Goal: Task Accomplishment & Management: Manage account settings

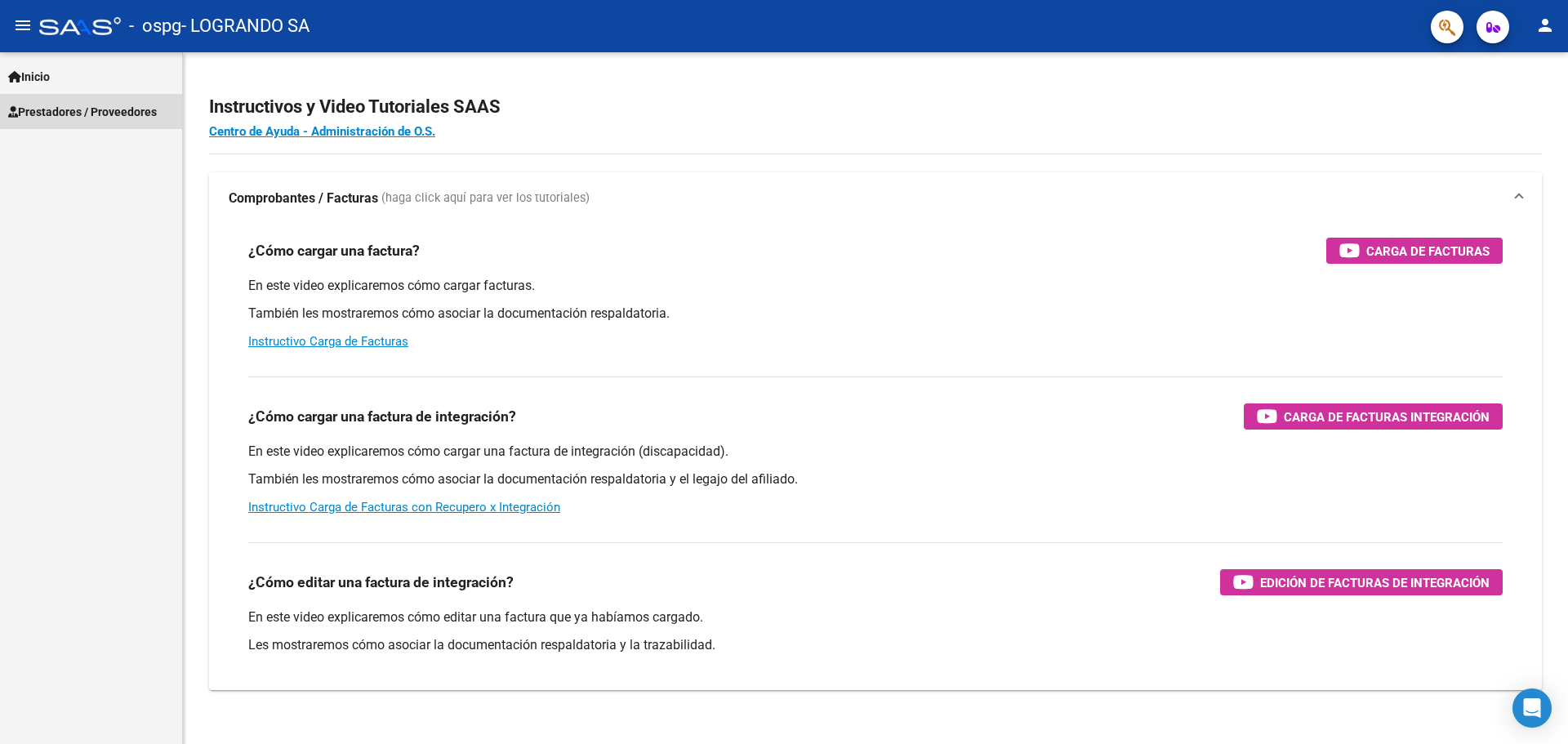
click at [58, 113] on span "Prestadores / Proveedores" at bounding box center [82, 112] width 149 height 18
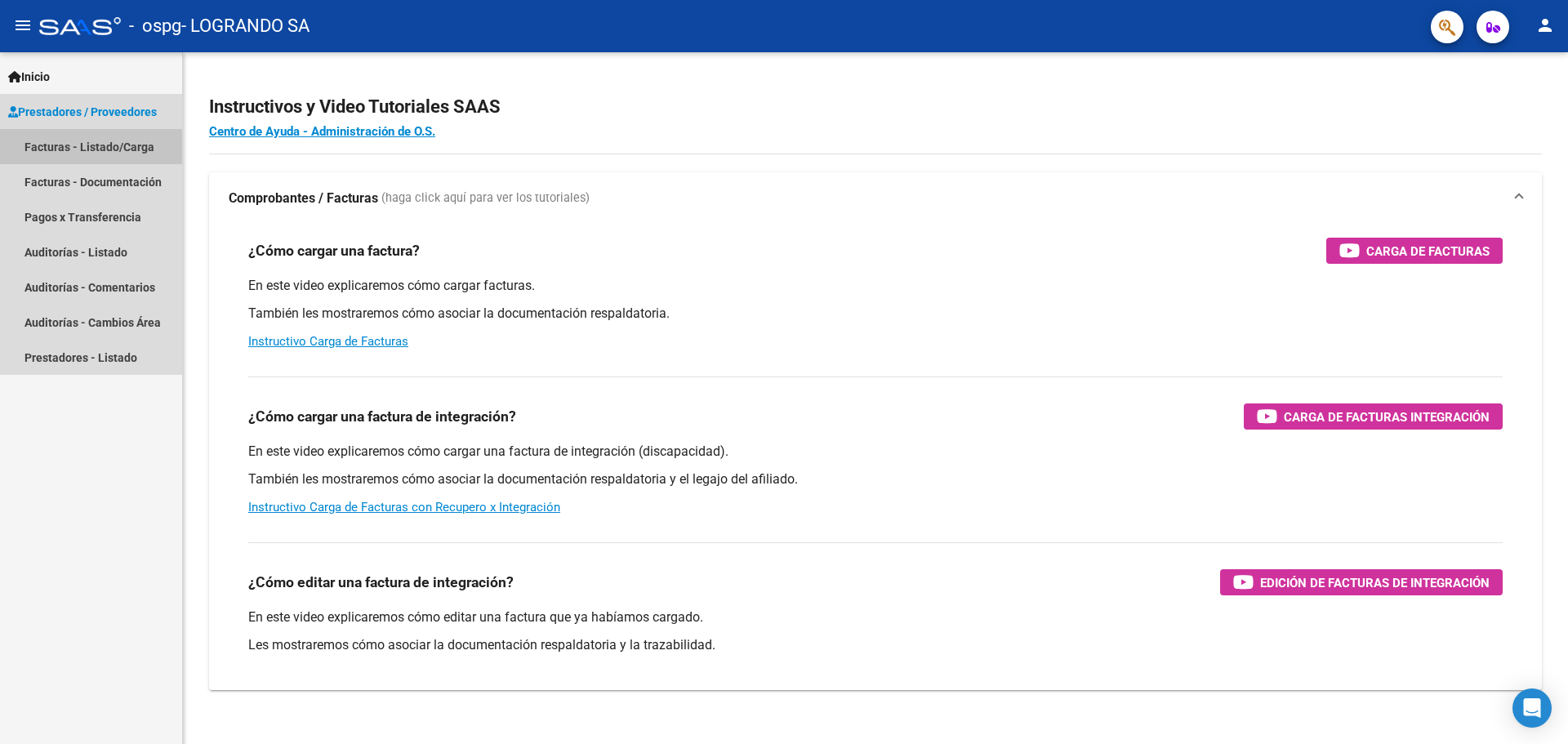
click at [79, 149] on link "Facturas - Listado/Carga" at bounding box center [90, 146] width 182 height 35
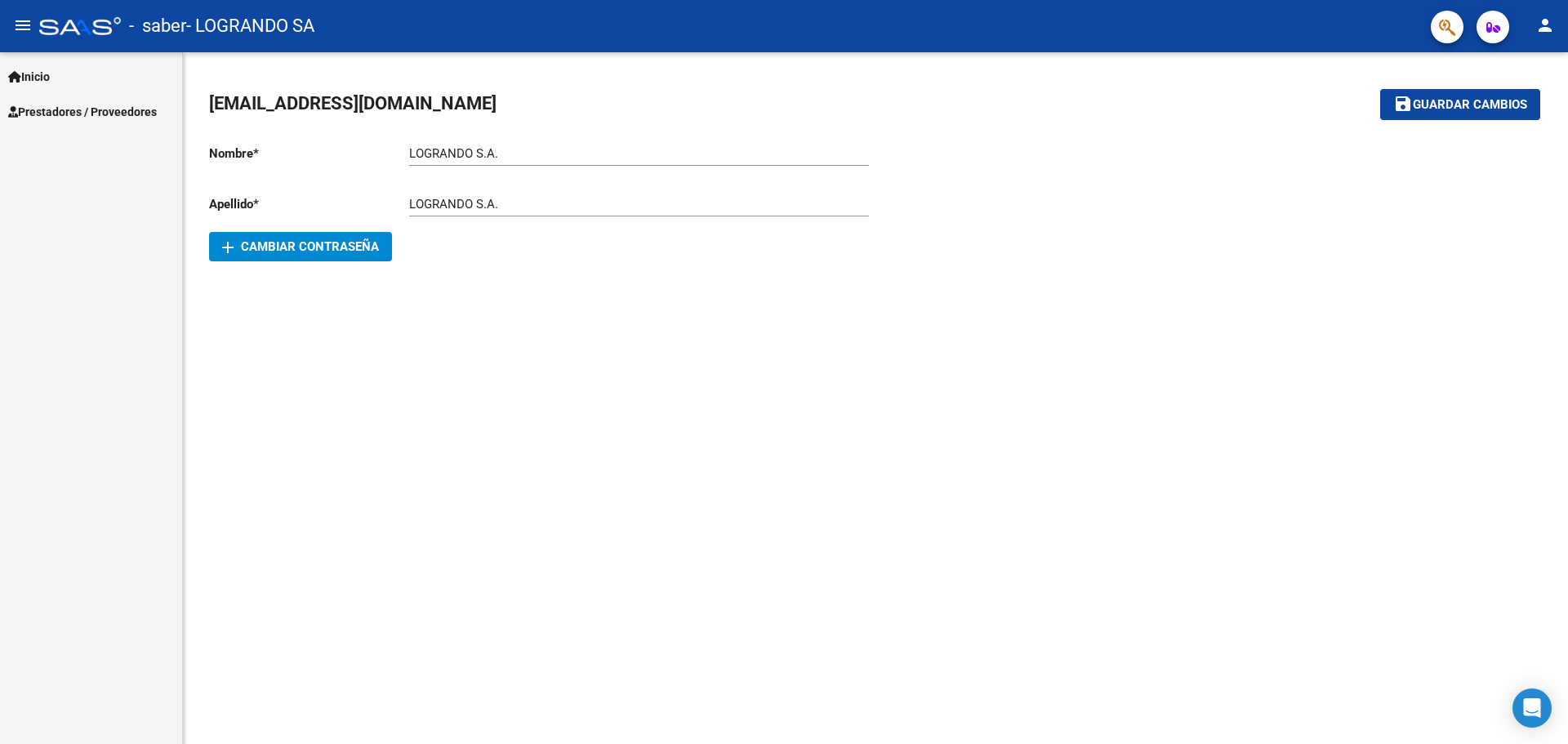
click at [80, 109] on span "Prestadores / Proveedores" at bounding box center [82, 112] width 149 height 18
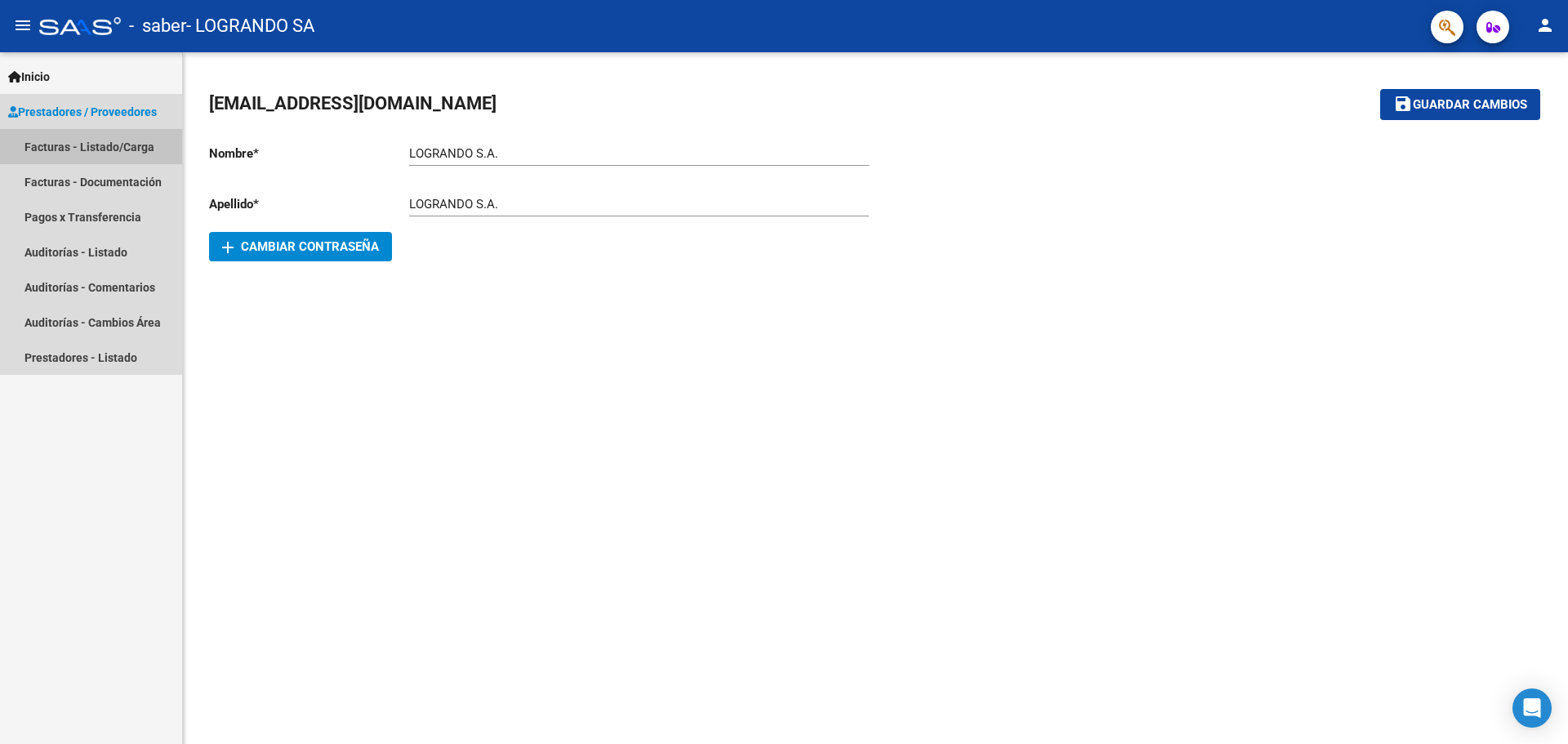
click at [63, 149] on link "Facturas - Listado/Carga" at bounding box center [90, 146] width 182 height 35
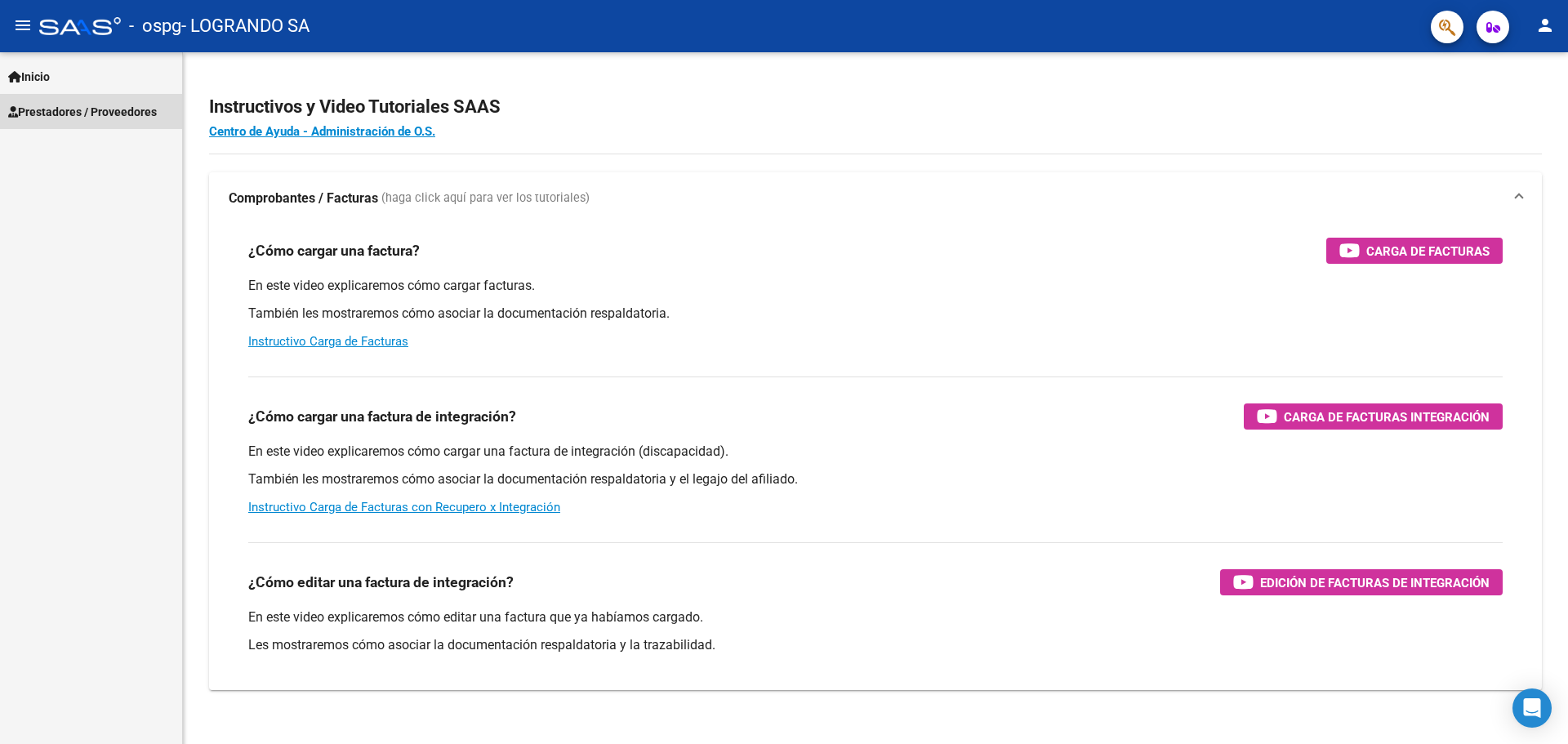
click at [59, 110] on span "Prestadores / Proveedores" at bounding box center [82, 112] width 149 height 18
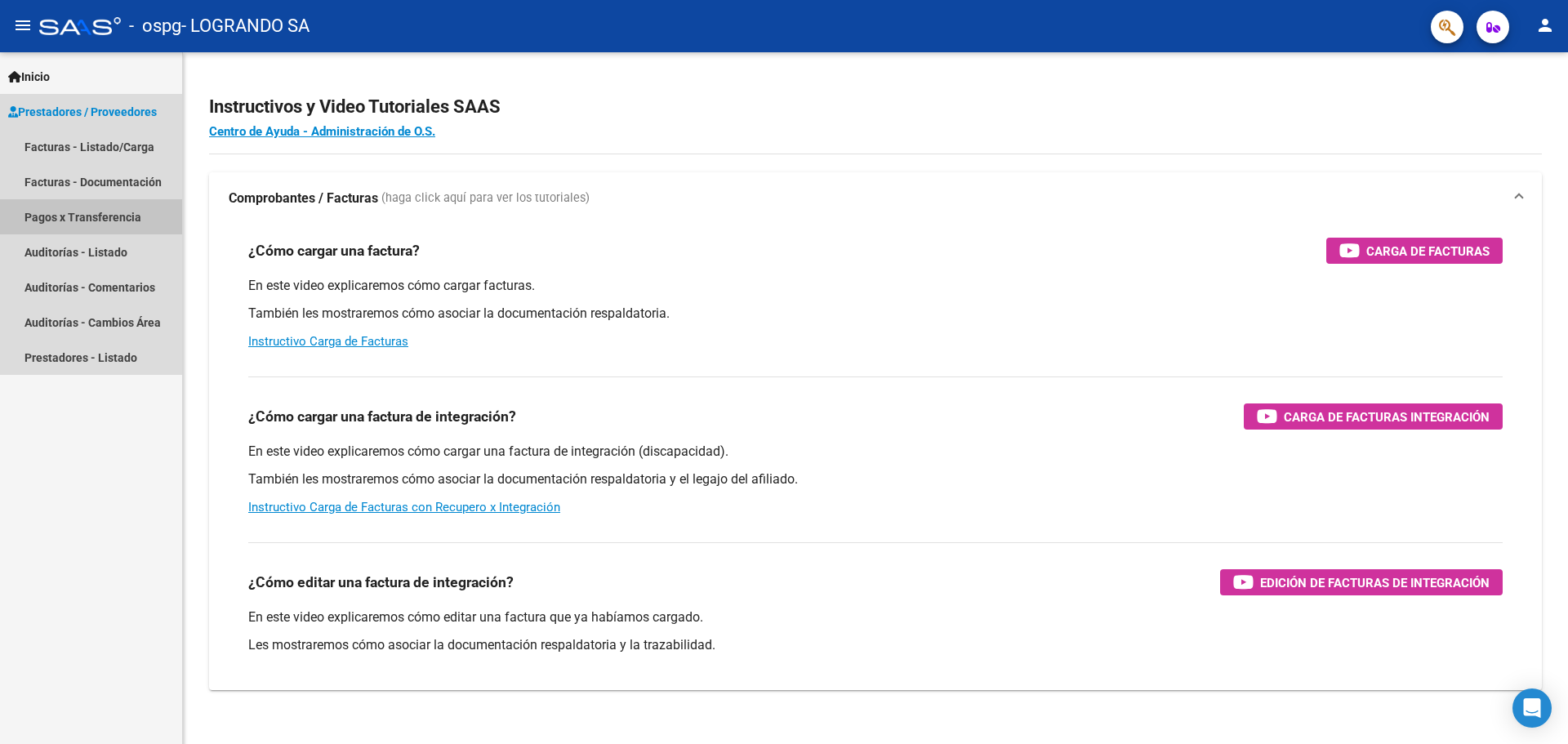
click at [71, 219] on link "Pagos x Transferencia" at bounding box center [90, 217] width 182 height 35
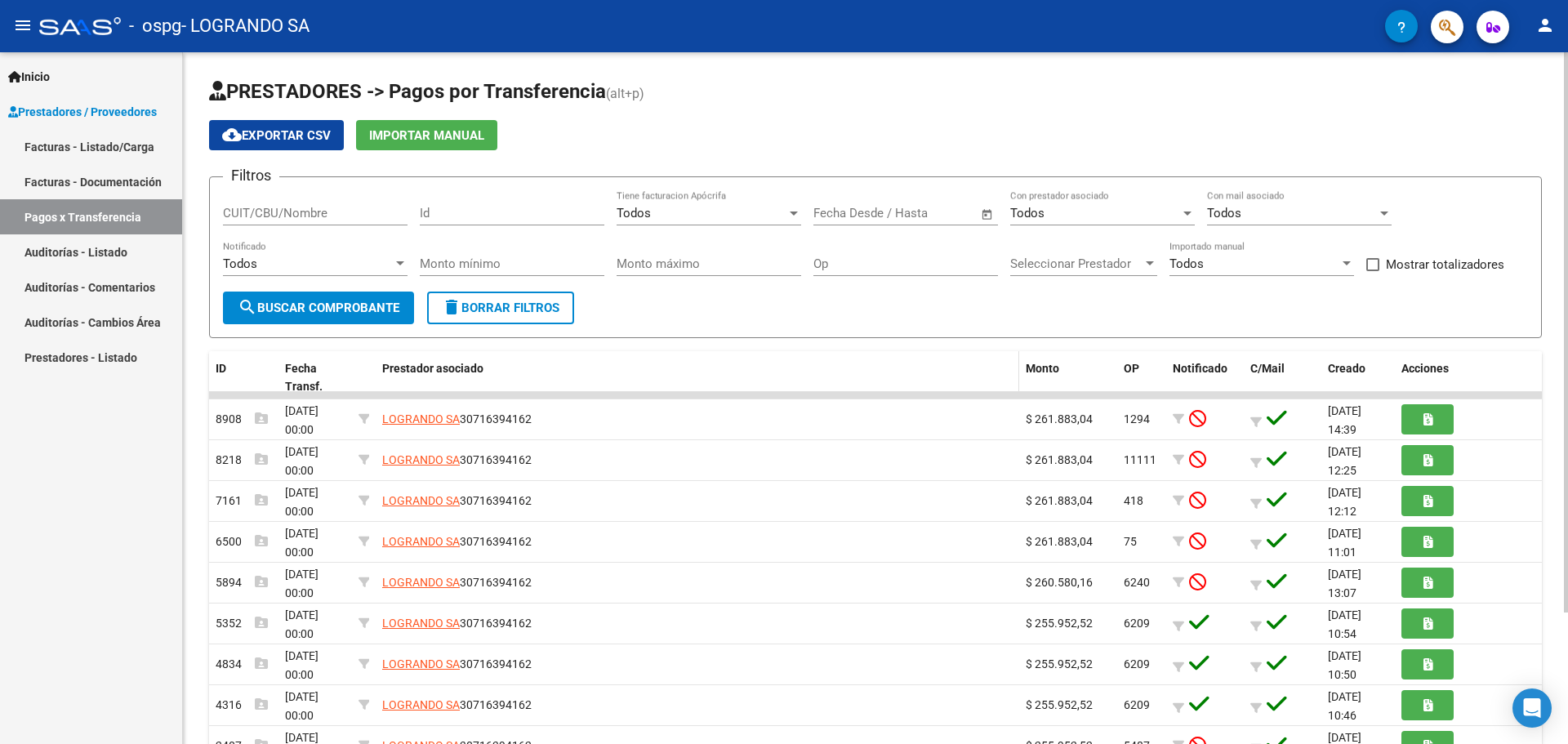
click at [642, 357] on datatable-header-cell "Prestador asociado" at bounding box center [697, 378] width 643 height 54
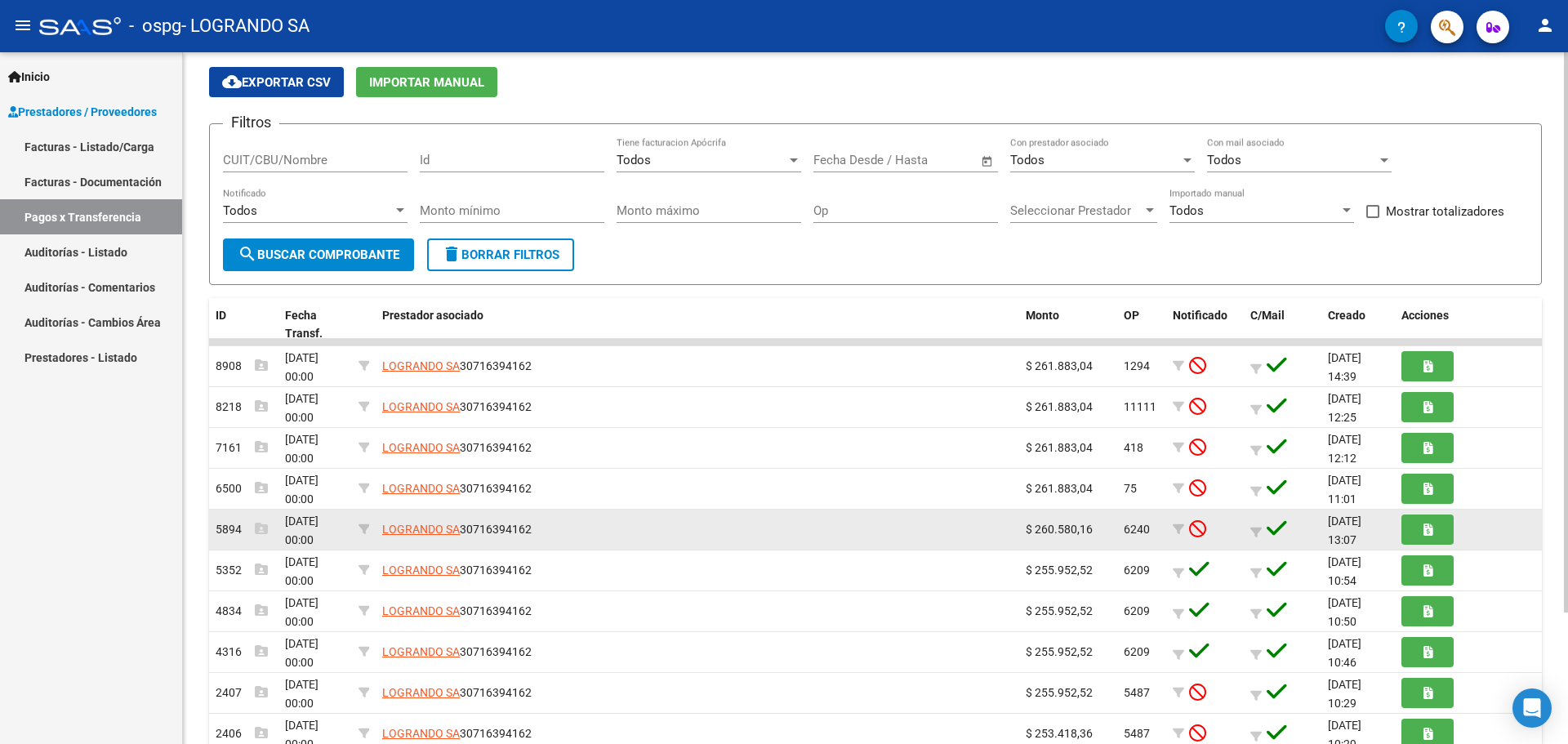
scroll to position [81, 0]
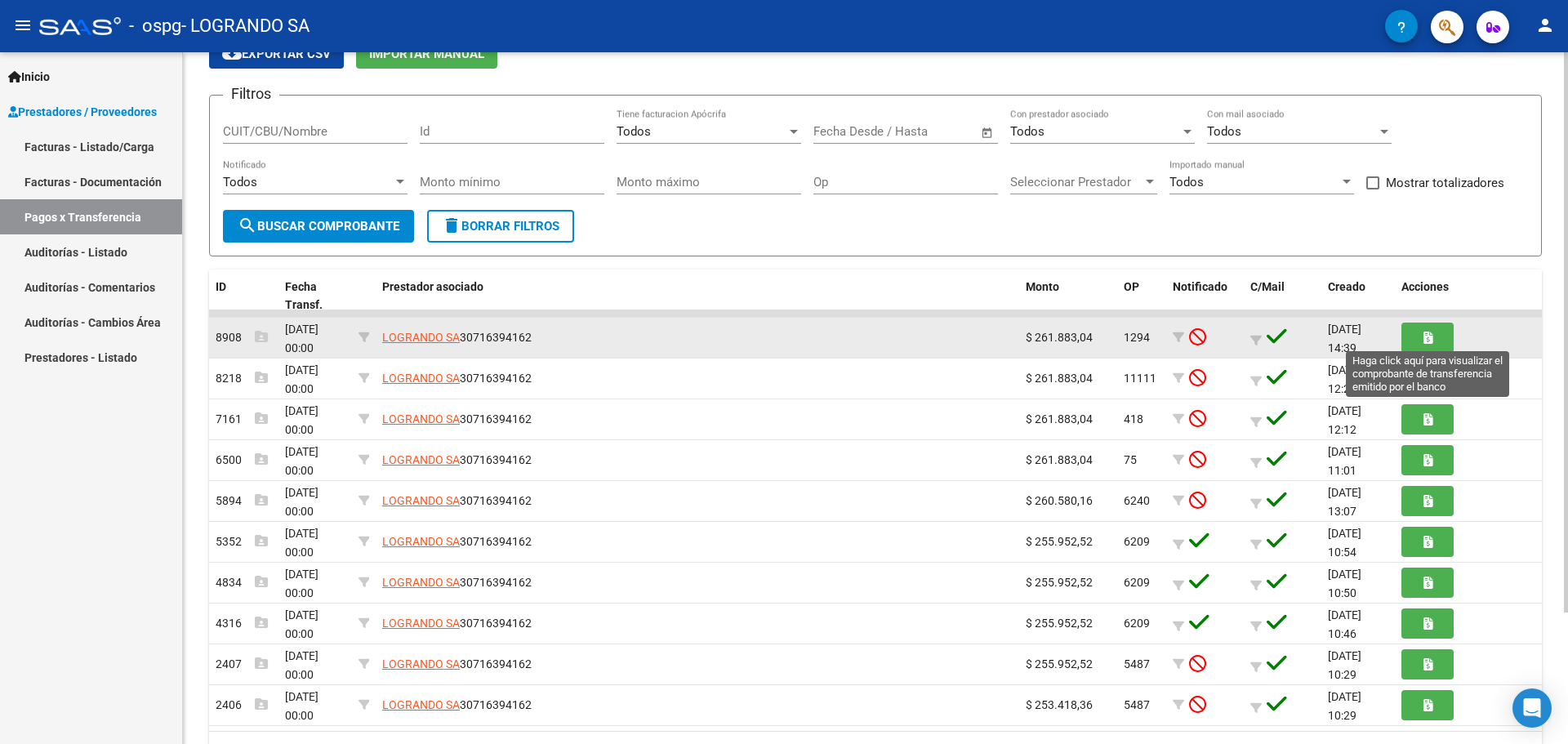
click at [1428, 334] on icon "button" at bounding box center [1427, 338] width 9 height 12
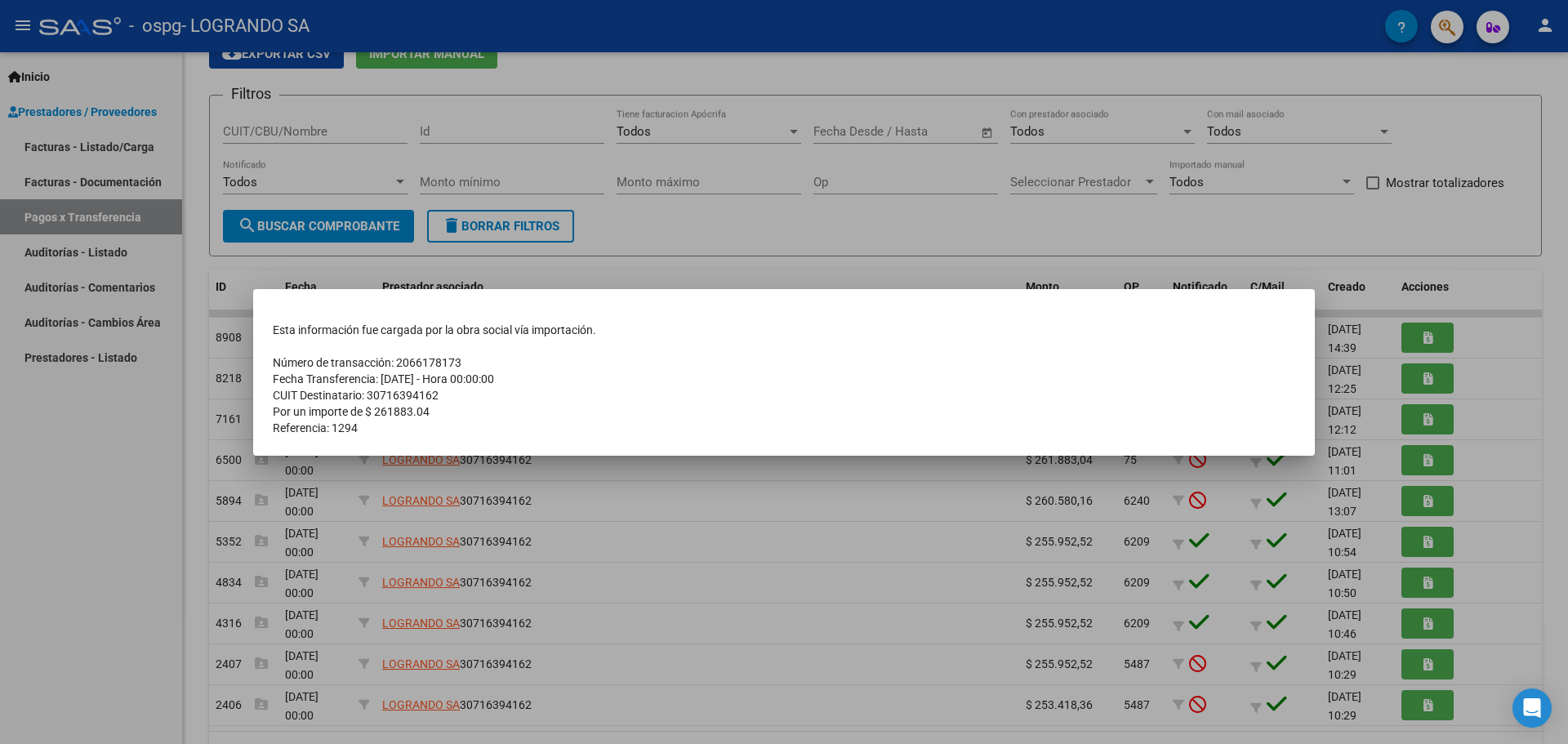
click at [1505, 279] on div at bounding box center [784, 372] width 1568 height 744
